Goal: Find specific page/section: Find specific page/section

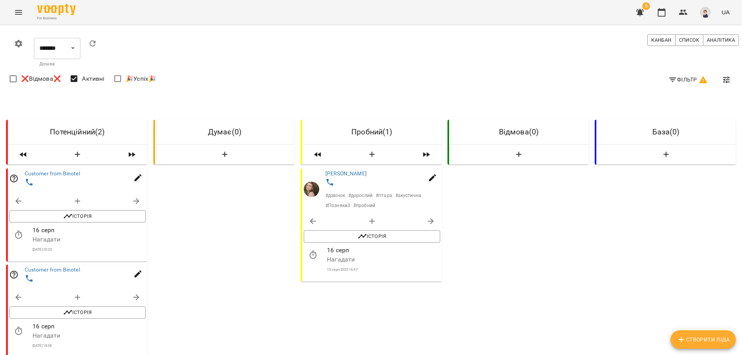
click at [22, 10] on icon "Menu" at bounding box center [18, 12] width 7 height 5
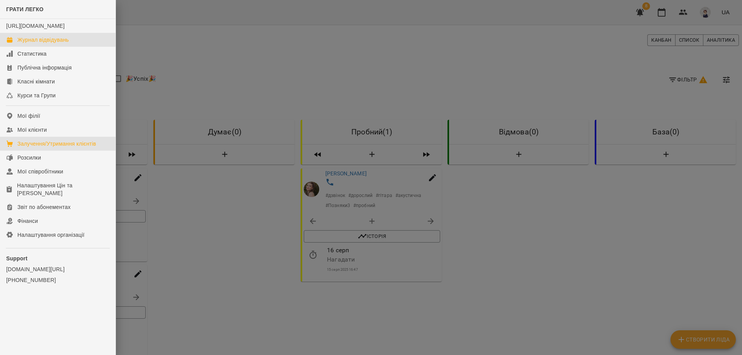
click at [32, 44] on div "Журнал відвідувань" at bounding box center [42, 40] width 51 height 8
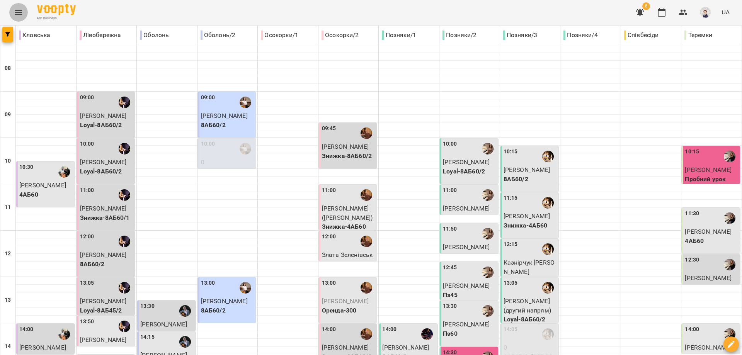
click at [16, 15] on icon "Menu" at bounding box center [18, 12] width 9 height 9
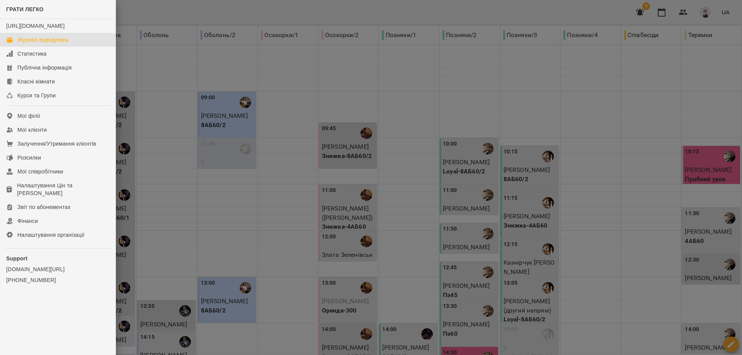
click at [131, 61] on div at bounding box center [371, 177] width 742 height 355
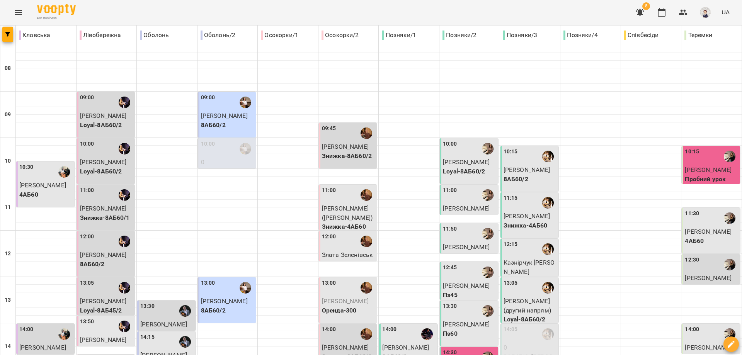
click at [15, 15] on icon "Menu" at bounding box center [18, 12] width 9 height 9
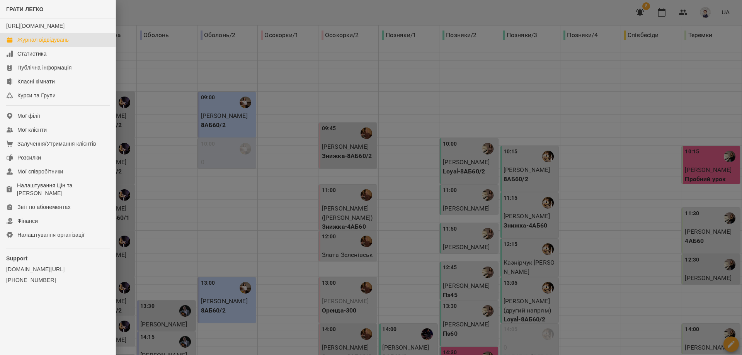
click at [138, 69] on div at bounding box center [371, 177] width 742 height 355
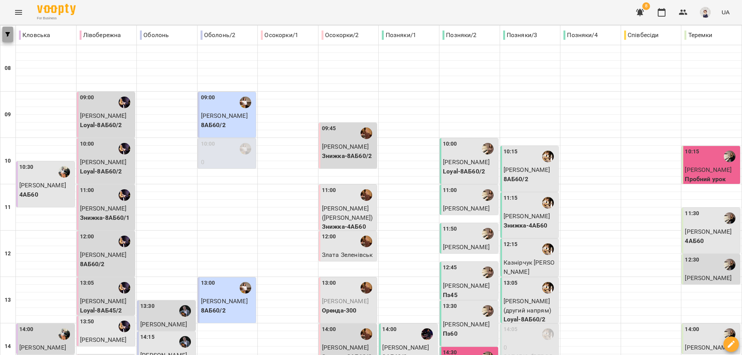
click at [7, 37] on button "button" at bounding box center [7, 34] width 11 height 15
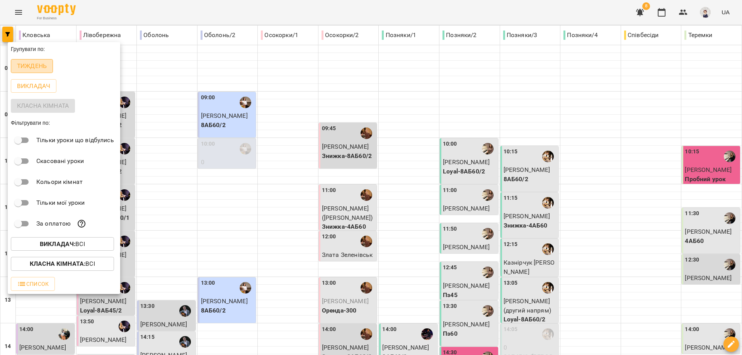
click at [36, 65] on p "Тиждень" at bounding box center [32, 65] width 30 height 9
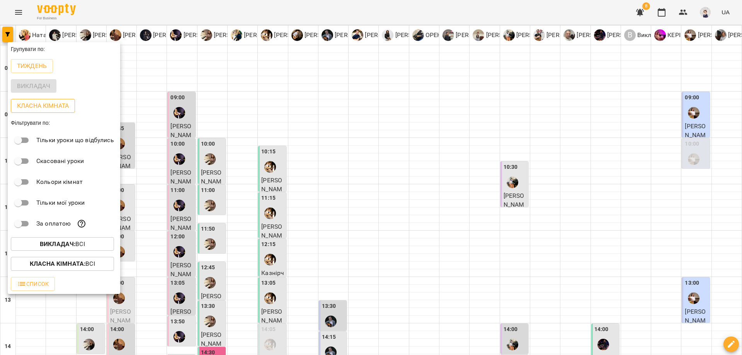
click at [39, 103] on p "Класна кімната" at bounding box center [43, 105] width 52 height 9
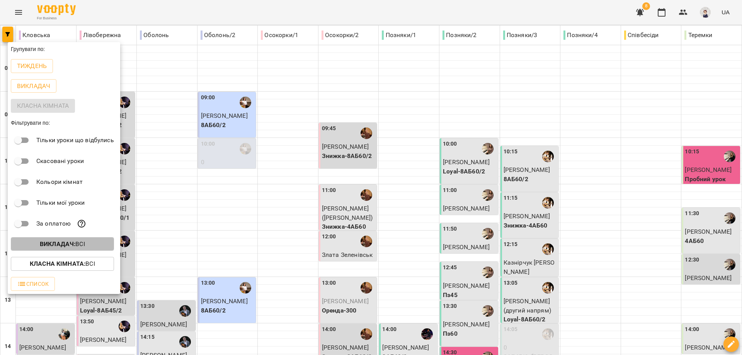
click at [85, 245] on p "Викладач : Всі" at bounding box center [62, 244] width 45 height 9
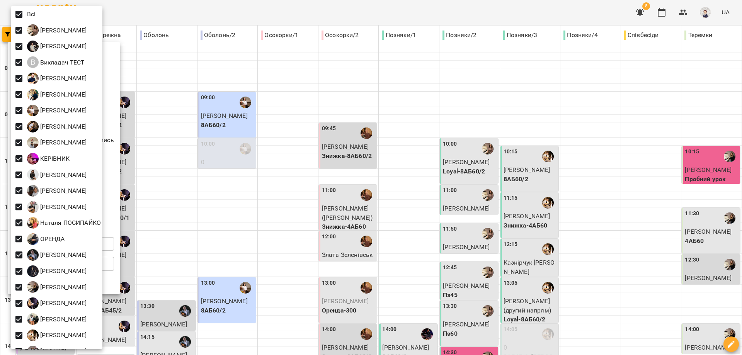
click at [255, 72] on div at bounding box center [371, 177] width 742 height 355
